Goal: Check status

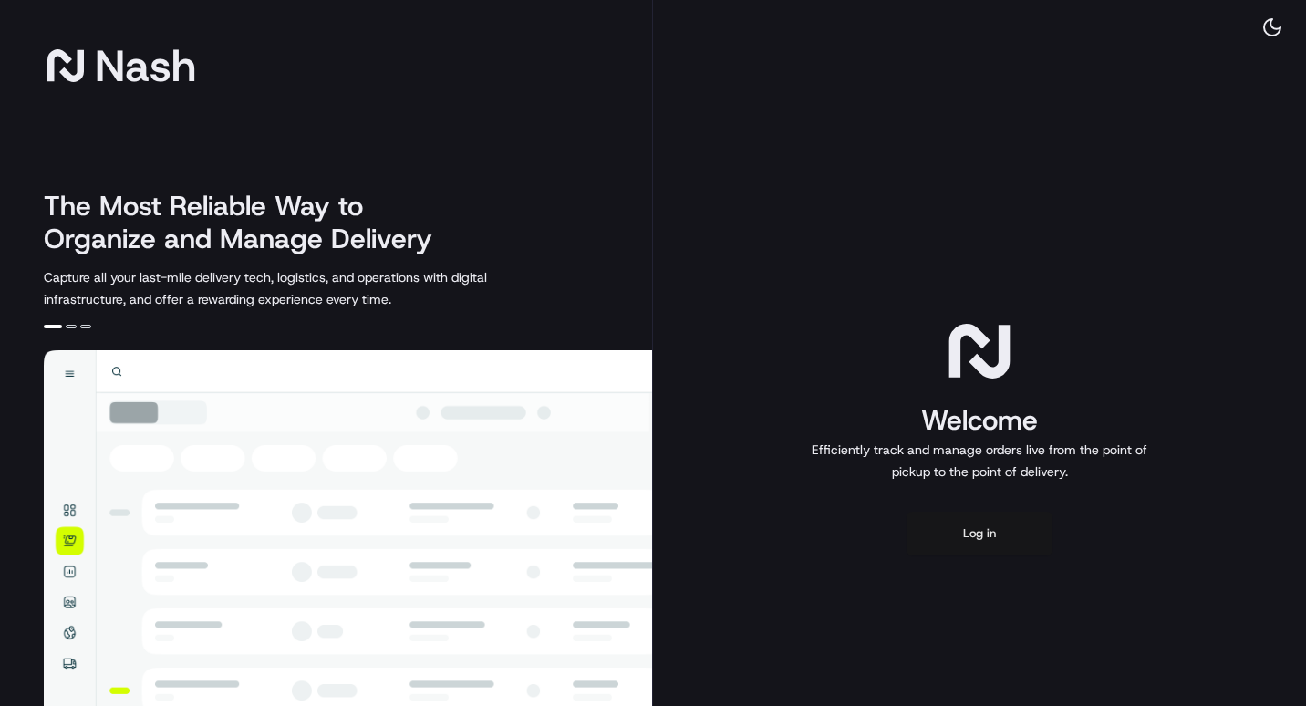
click at [972, 541] on button "Log in" at bounding box center [979, 534] width 146 height 44
